Goal: Information Seeking & Learning: Learn about a topic

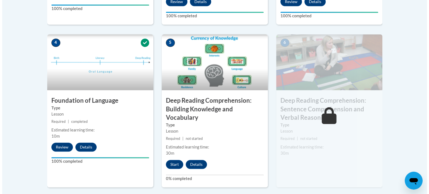
scroll to position [363, 0]
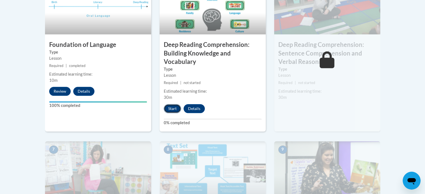
click at [171, 106] on button "Start" at bounding box center [172, 108] width 17 height 9
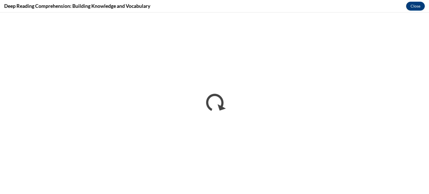
scroll to position [0, 0]
